Goal: Navigation & Orientation: Find specific page/section

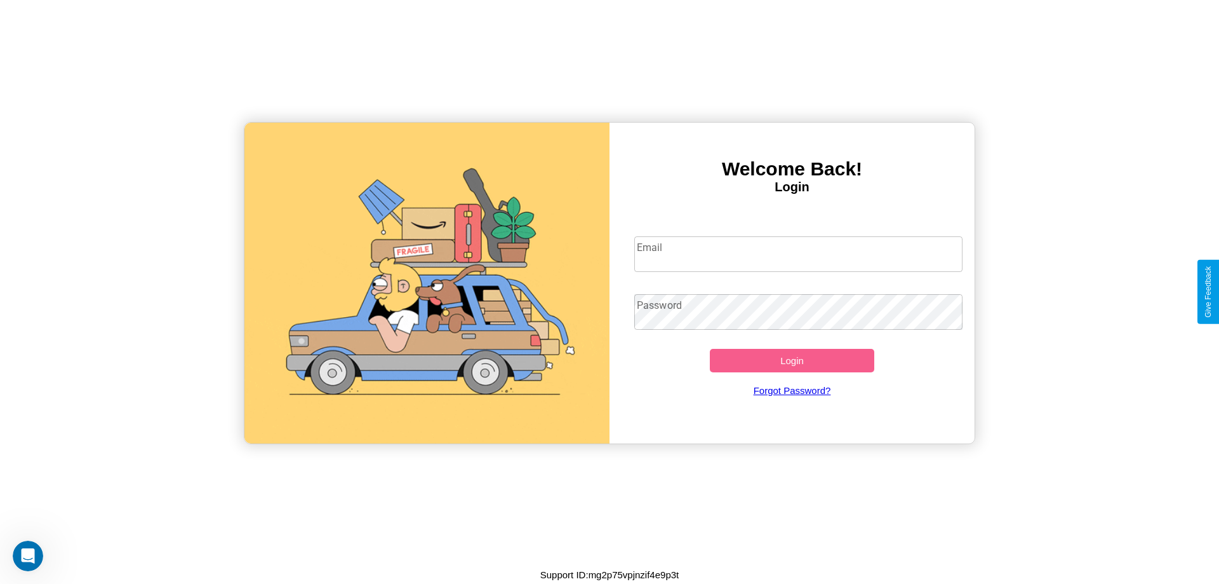
click at [798, 253] on input "Email" at bounding box center [799, 254] width 329 height 36
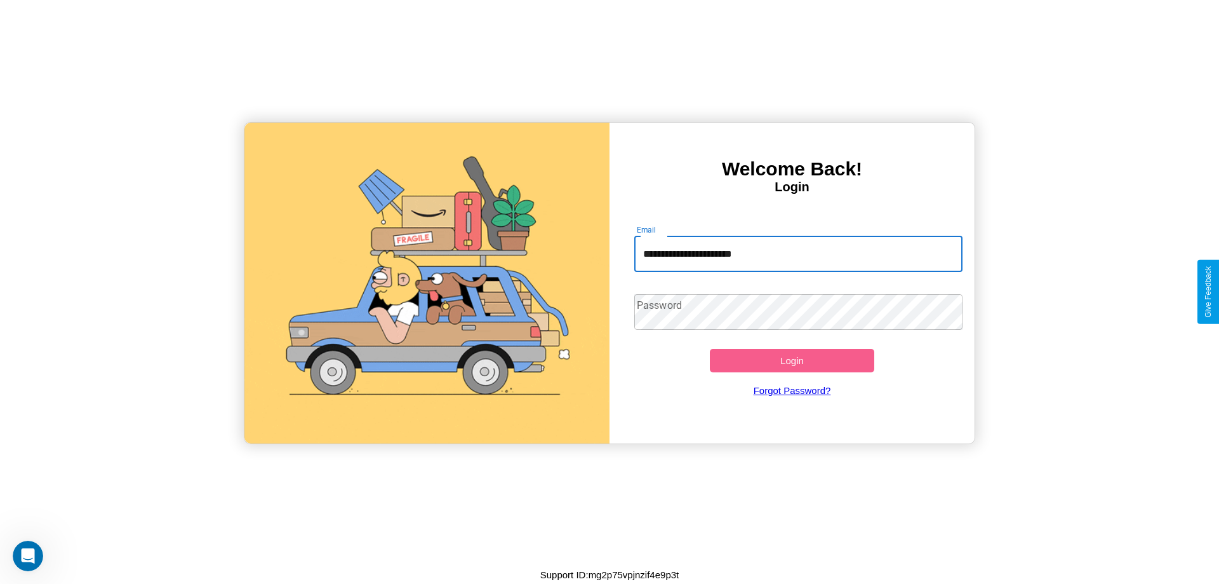
type input "**********"
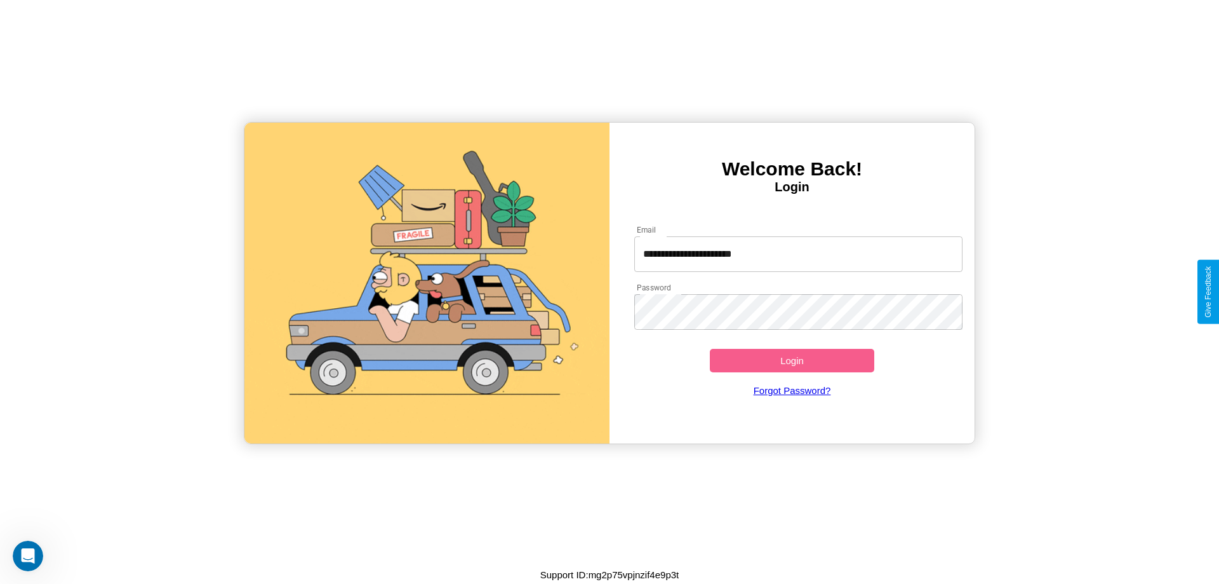
click at [792, 360] on button "Login" at bounding box center [792, 361] width 165 height 24
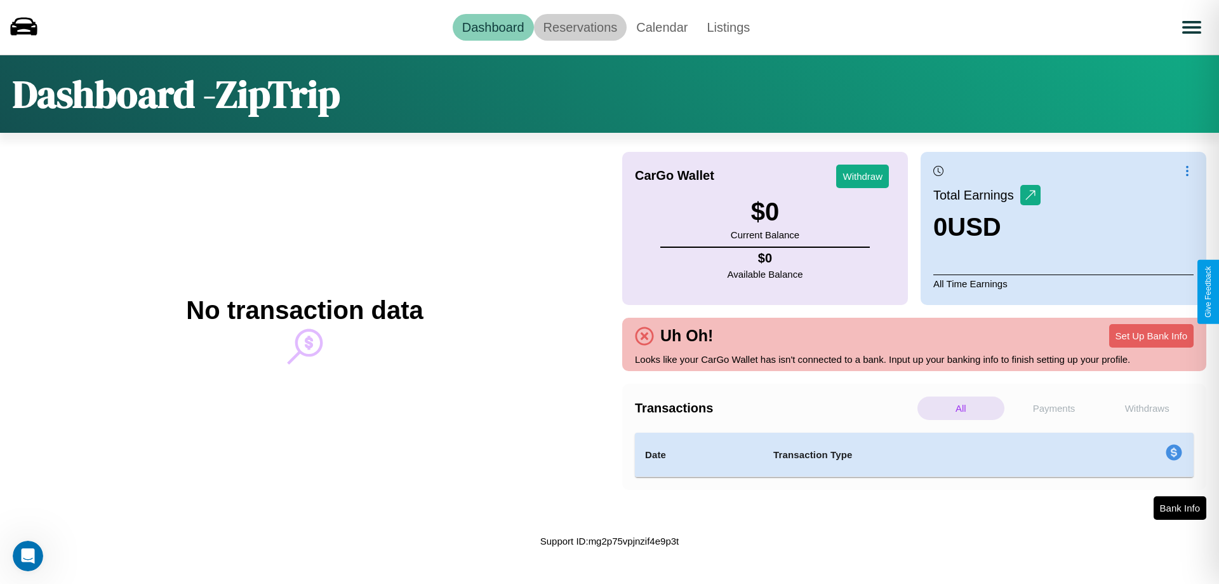
click at [580, 27] on link "Reservations" at bounding box center [580, 27] width 93 height 27
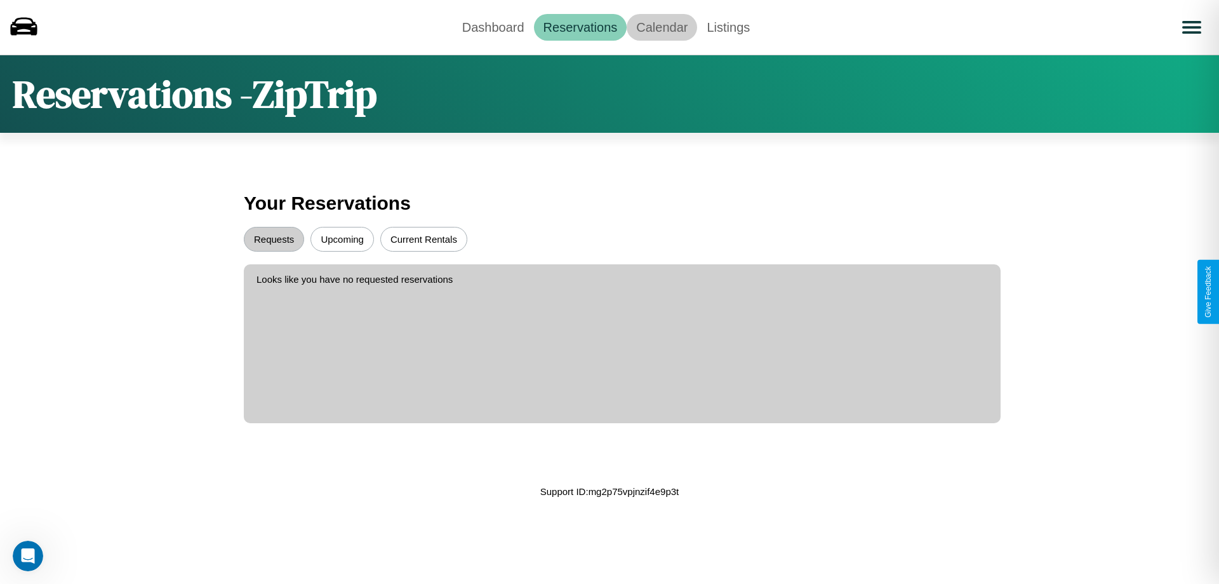
click at [662, 27] on link "Calendar" at bounding box center [662, 27] width 71 height 27
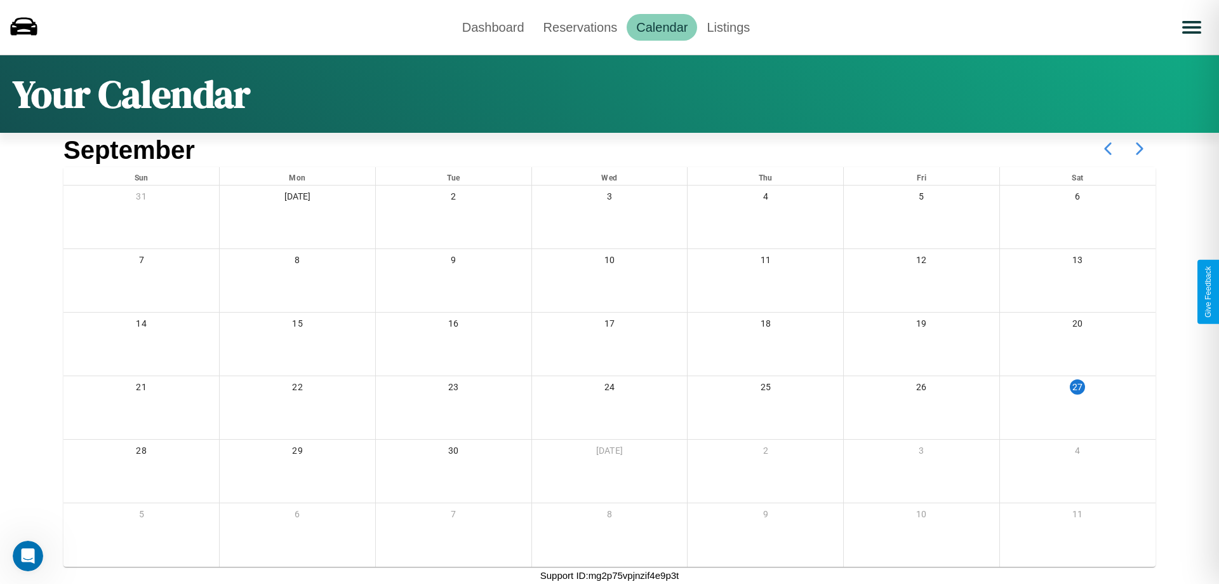
click at [1140, 149] on icon at bounding box center [1140, 149] width 32 height 32
click at [493, 27] on link "Dashboard" at bounding box center [493, 27] width 81 height 27
